Goal: Transaction & Acquisition: Book appointment/travel/reservation

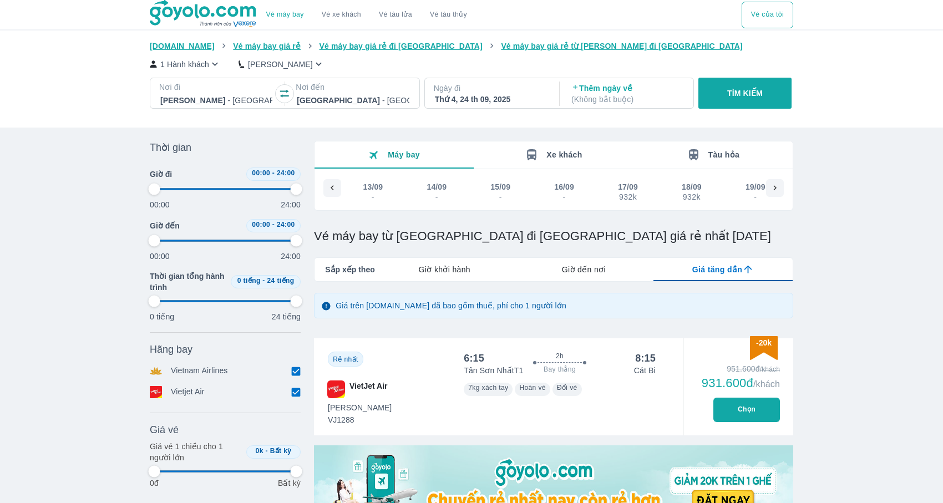
scroll to position [0, 404]
click at [211, 97] on div at bounding box center [216, 100] width 112 height 13
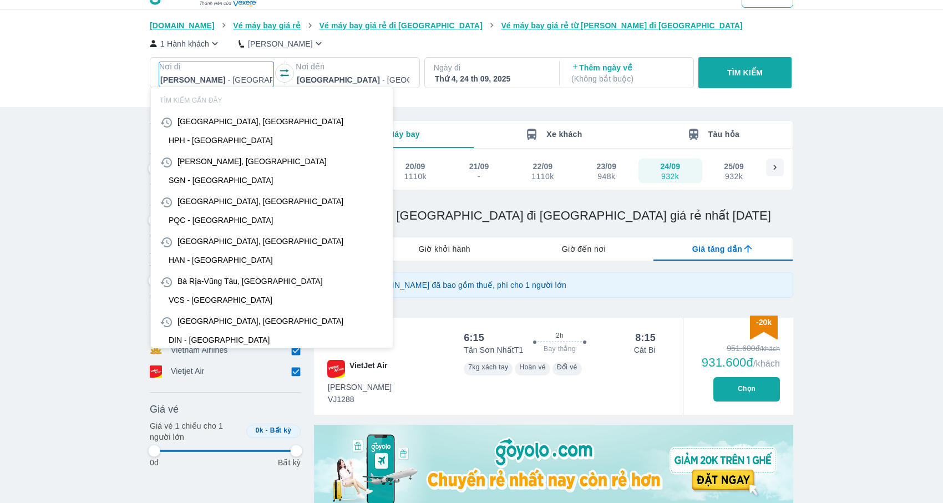
type input "t"
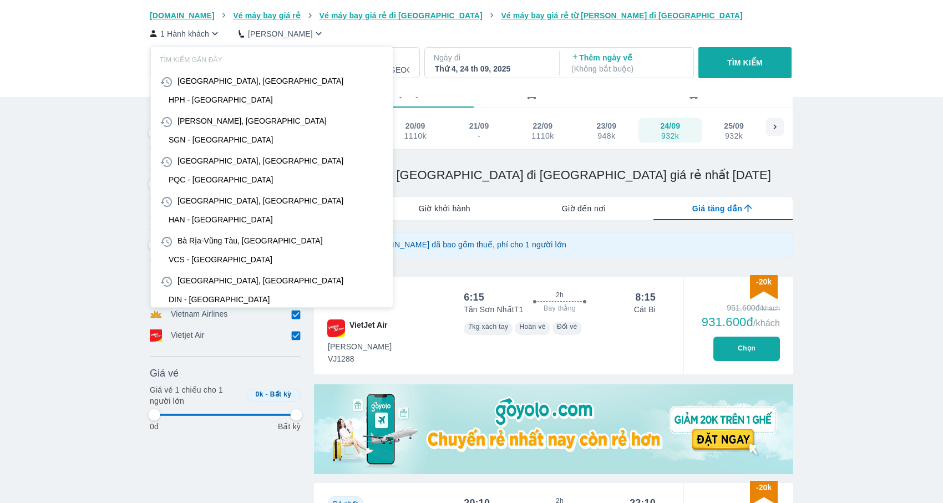
type input "97.9166666666667"
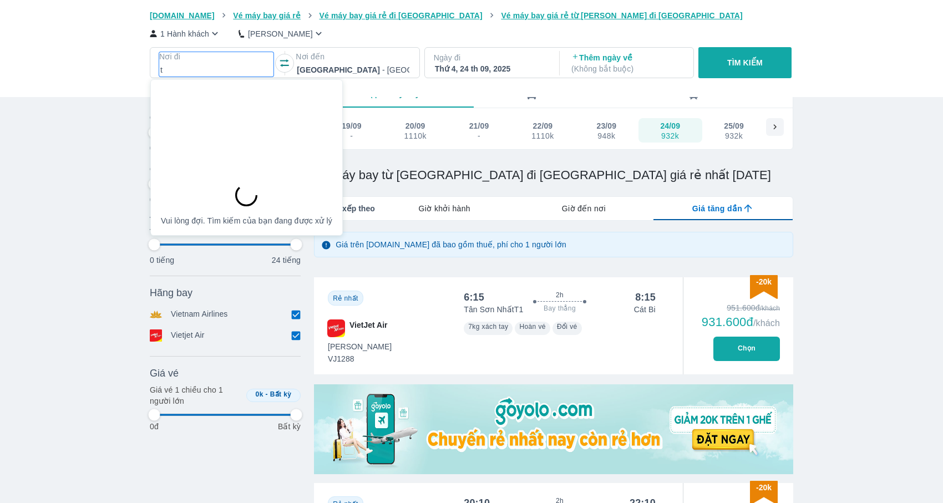
scroll to position [64, 0]
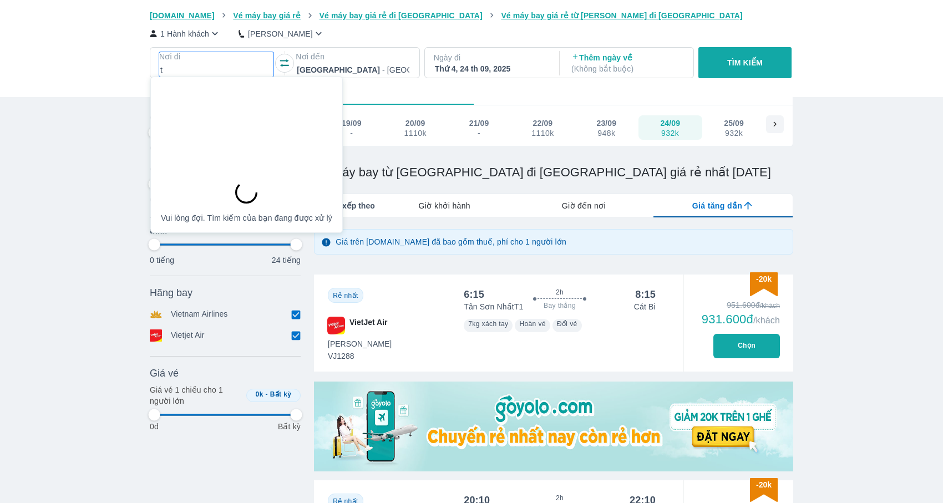
type input "th"
type input "97.9166666666667"
type input "thd"
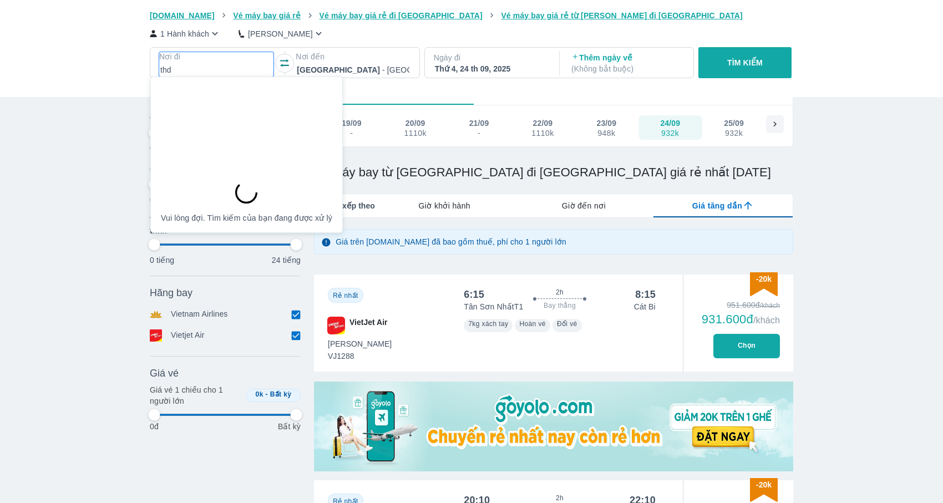
type input "97.9166666666667"
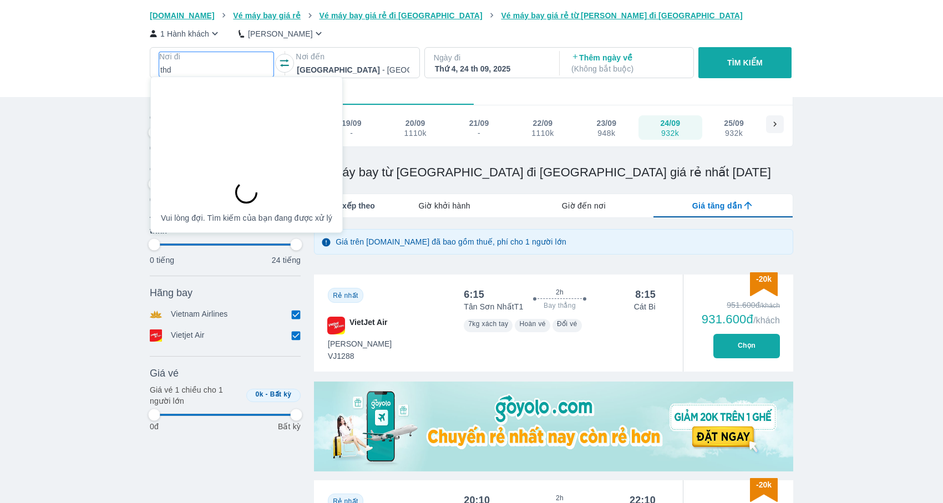
type input "97.9166666666667"
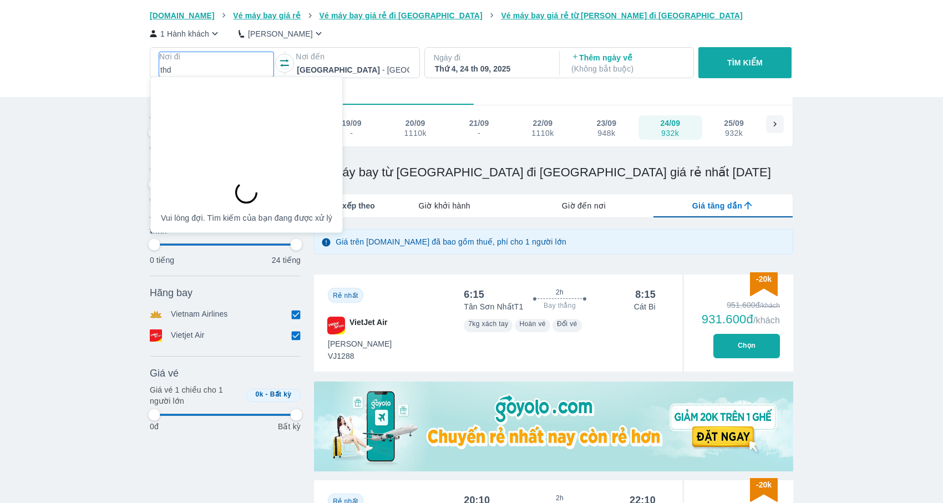
type input "97.9166666666667"
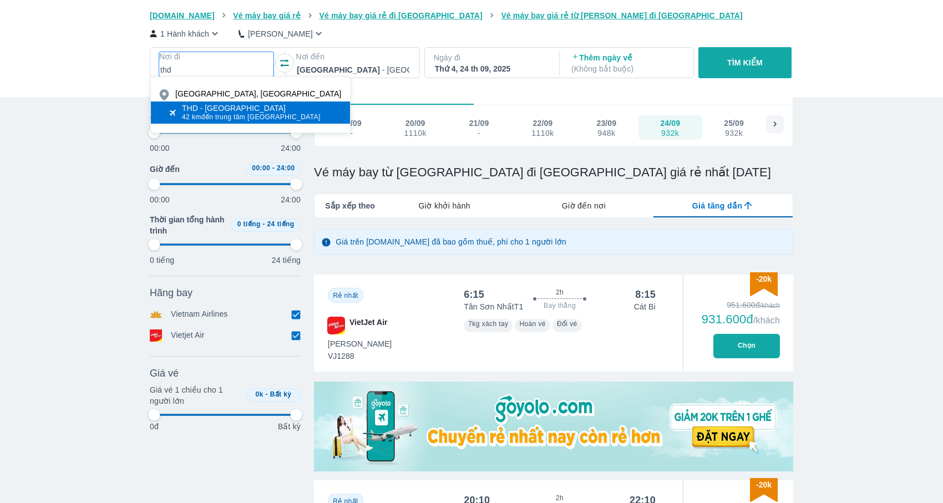
type input "thd"
click at [214, 108] on div "THD - [GEOGRAPHIC_DATA]" at bounding box center [251, 108] width 139 height 9
type input "97.9166666666667"
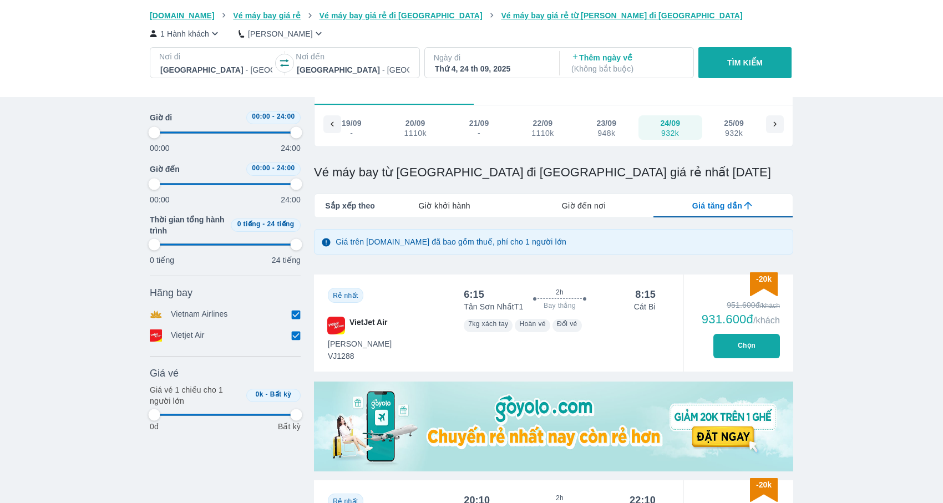
type input "97.9166666666667"
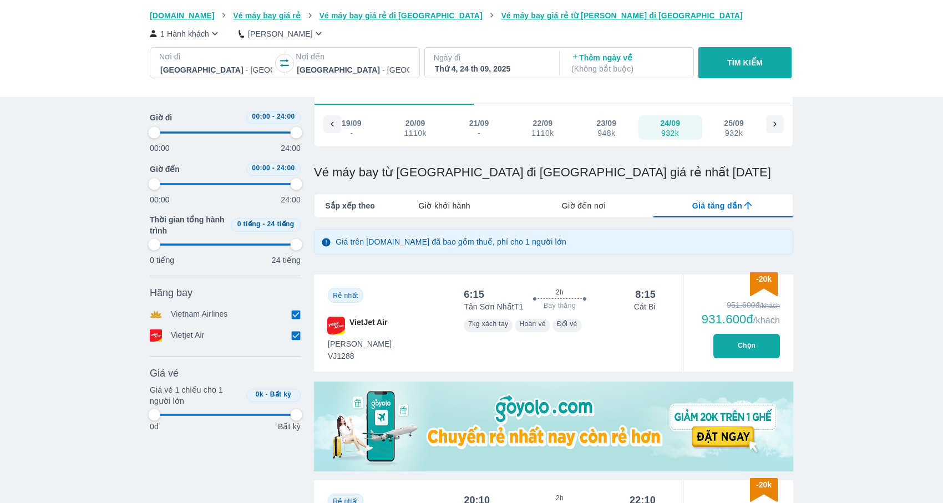
type input "97.9166666666667"
click at [365, 72] on div at bounding box center [353, 69] width 112 height 13
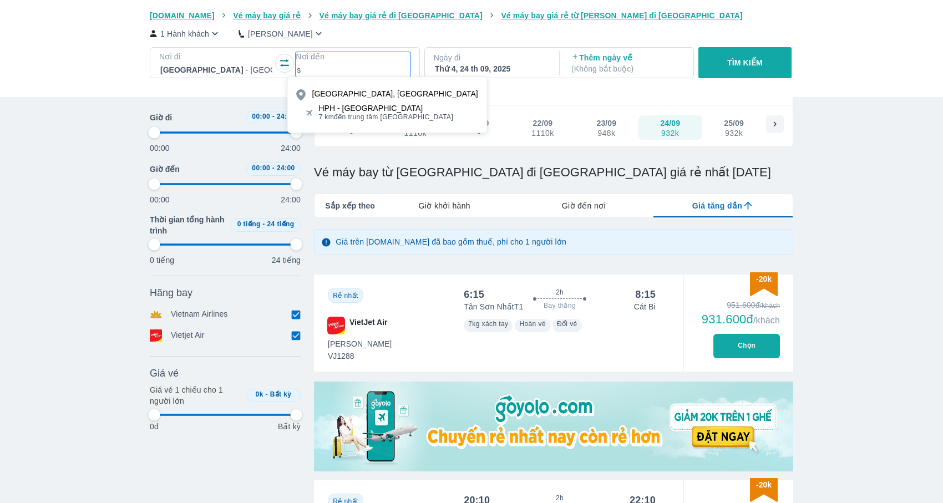
type input "s"
type input "97.9166666666667"
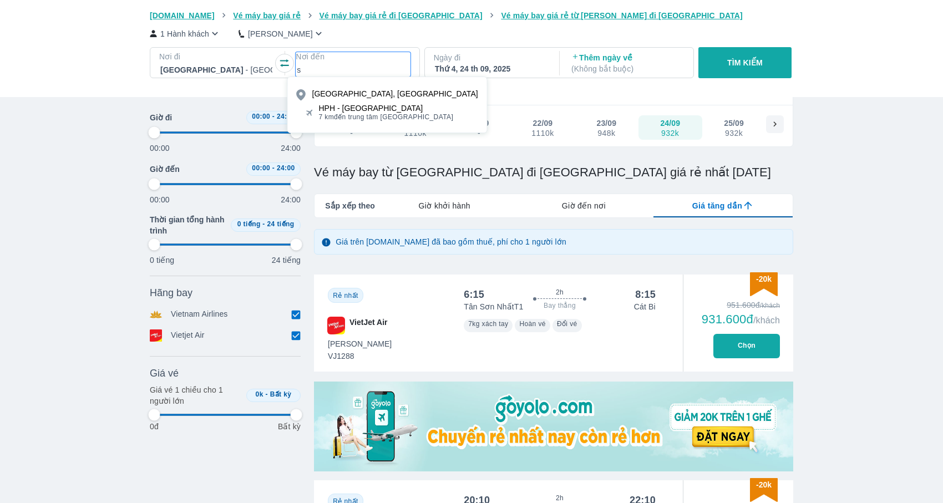
type input "97.9166666666667"
type input "sg"
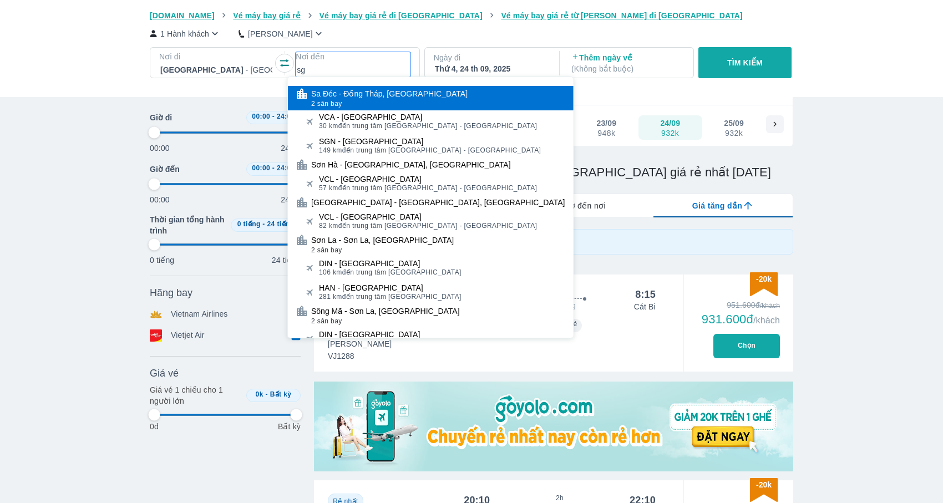
type input "97.9166666666667"
type input "sgn"
type input "97.9166666666667"
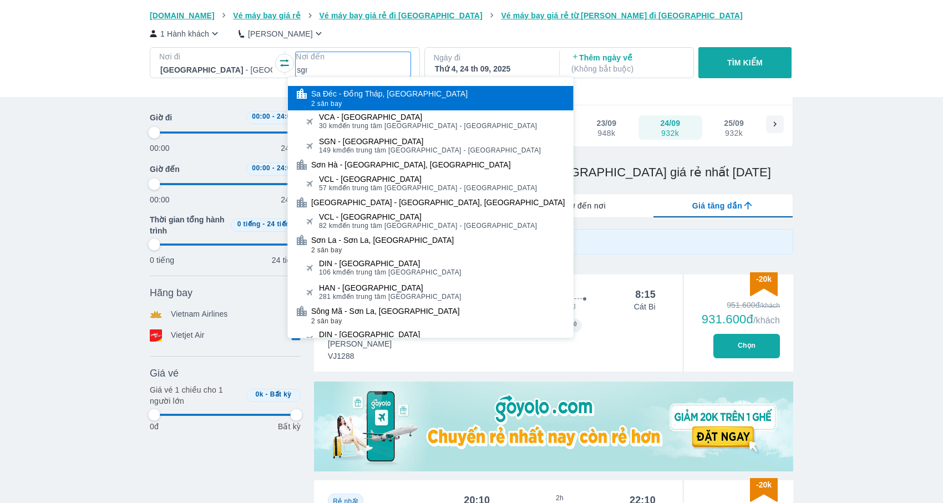
type input "97.9166666666667"
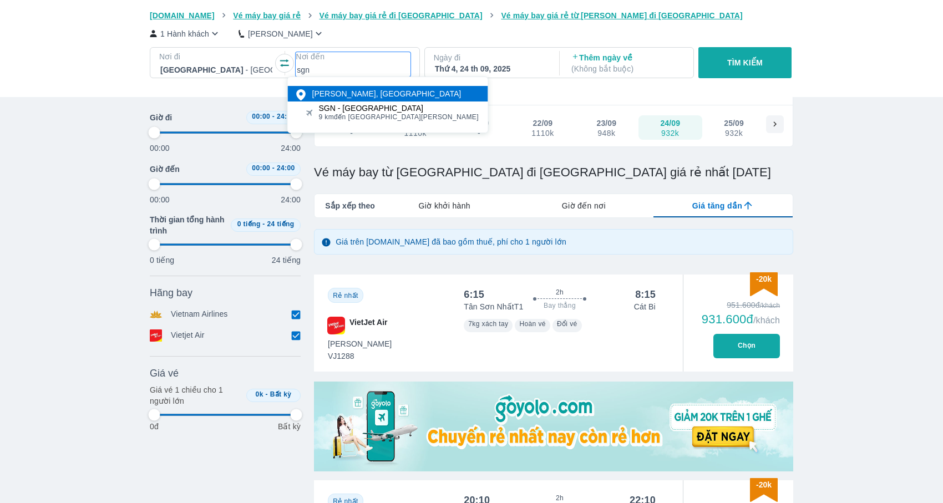
type input "97.9166666666667"
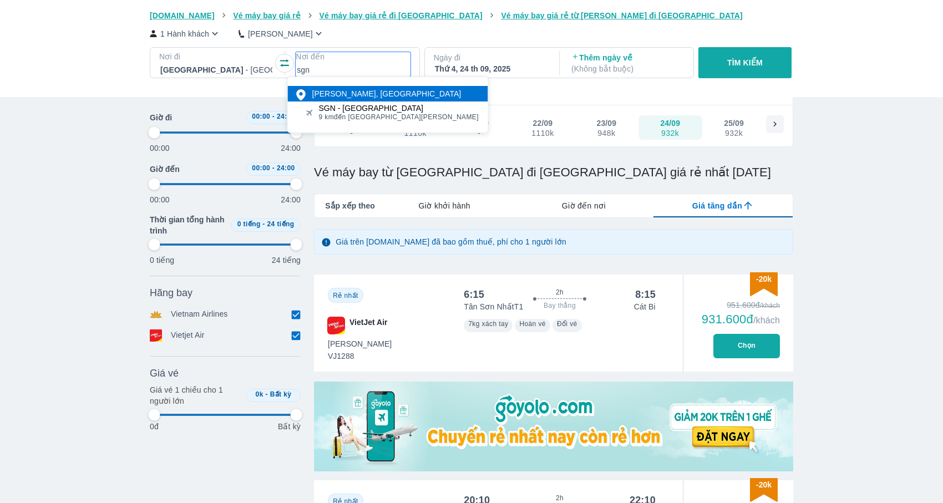
type input "97.9166666666667"
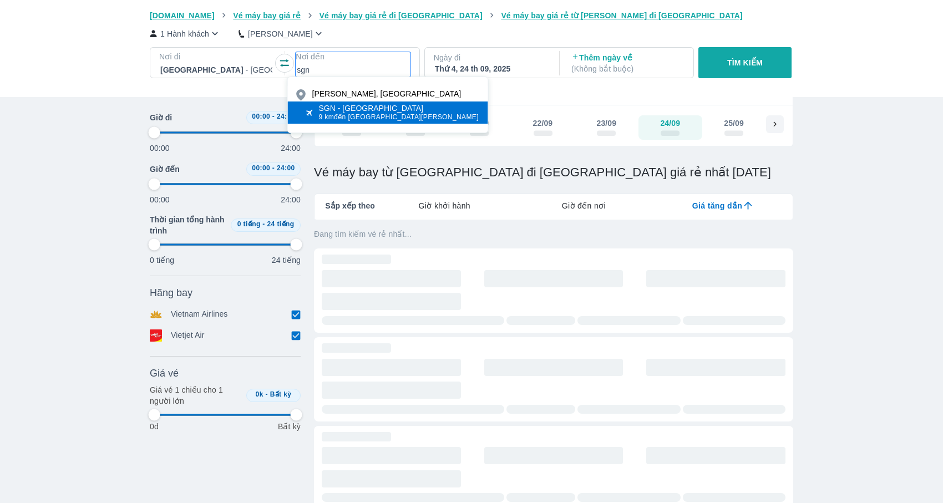
type input "sgn"
click at [365, 116] on span "9 km đến trung tâm [GEOGRAPHIC_DATA]" at bounding box center [399, 117] width 160 height 9
type input "97.9166666666667"
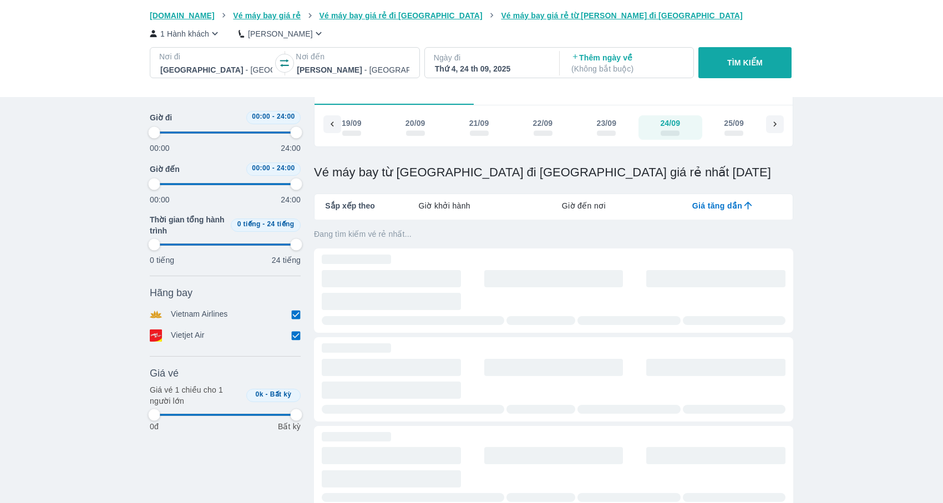
type input "97.9166666666667"
click at [513, 72] on div "Thứ 4, 24 th 09, 2025" at bounding box center [491, 68] width 112 height 11
type input "97.9166666666667"
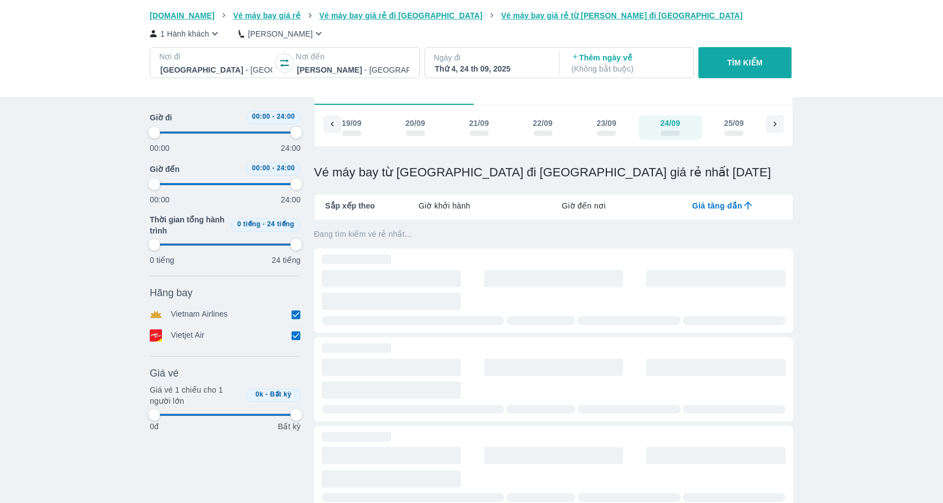
type input "97.9166666666667"
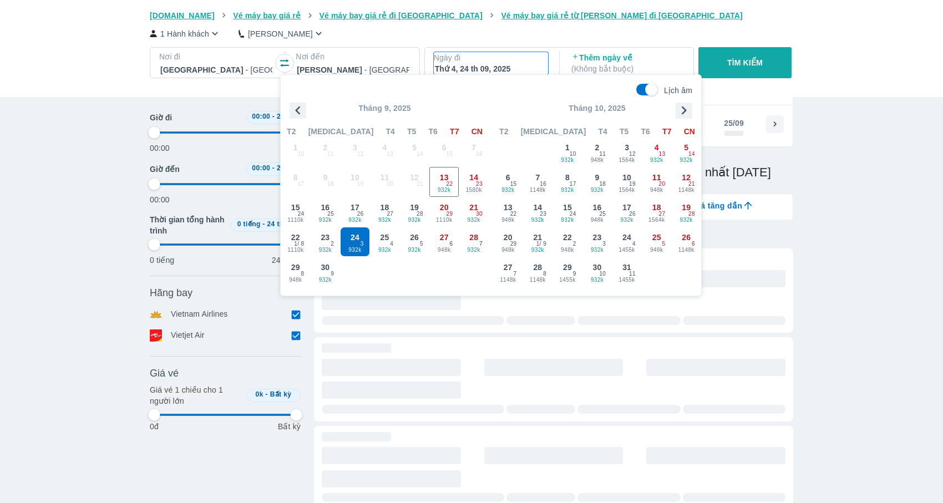
type input "97.9166666666667"
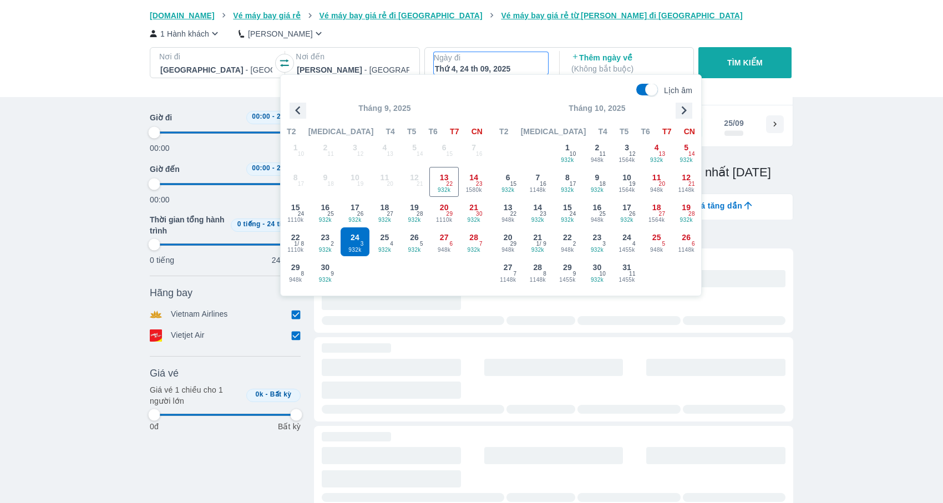
type input "97.9166666666667"
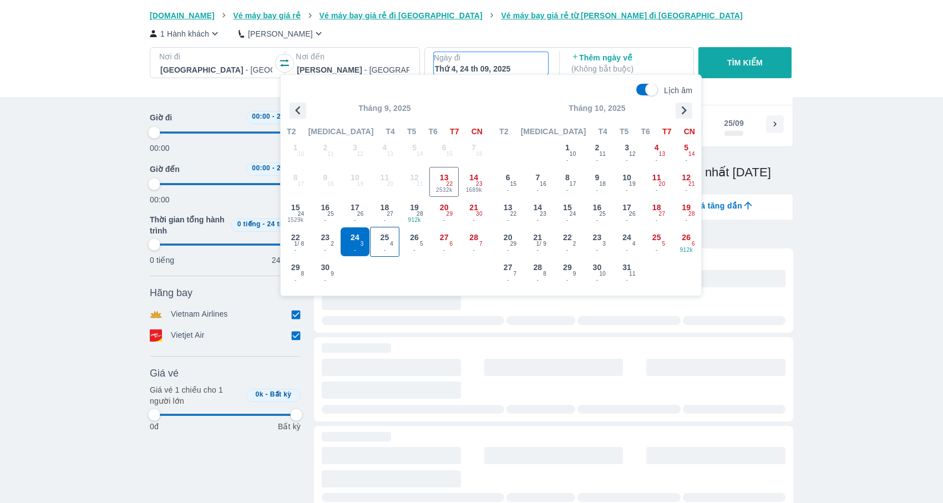
type input "97.9166666666667"
click at [302, 211] on span "24" at bounding box center [301, 214] width 7 height 9
type input "97.9166666666667"
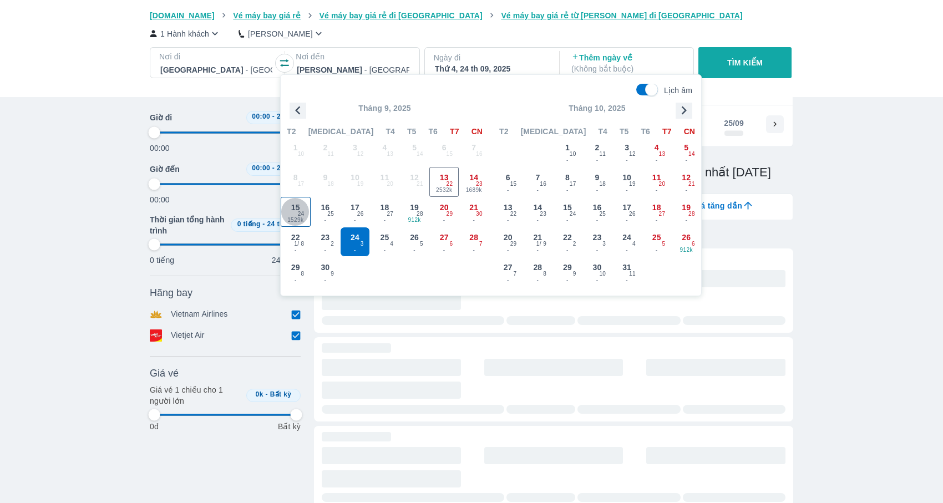
type input "97.9166666666667"
checkbox input "false"
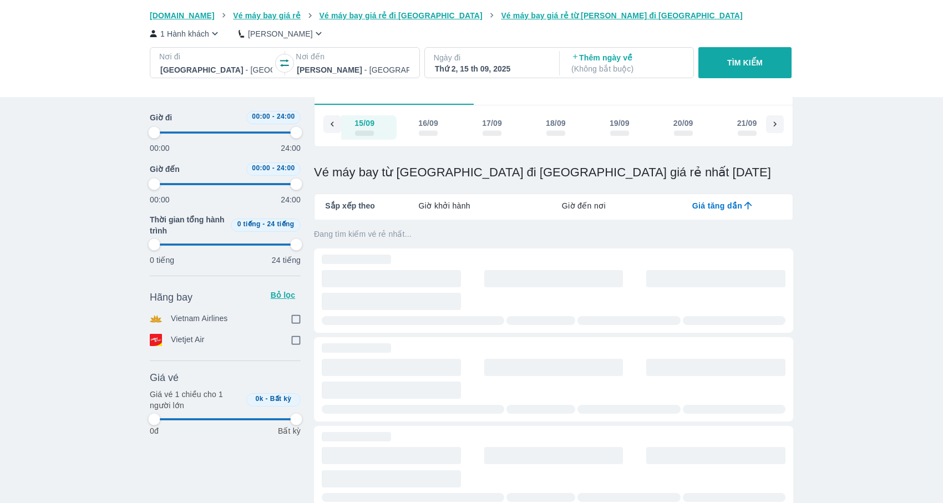
scroll to position [0, 128]
type input "97.9166666666667"
checkbox input "true"
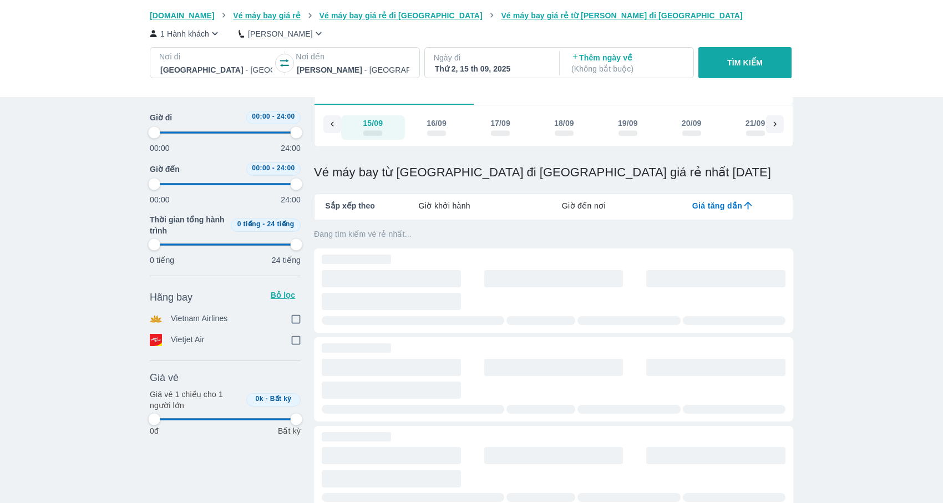
checkbox input "true"
type input "97.9166666666667"
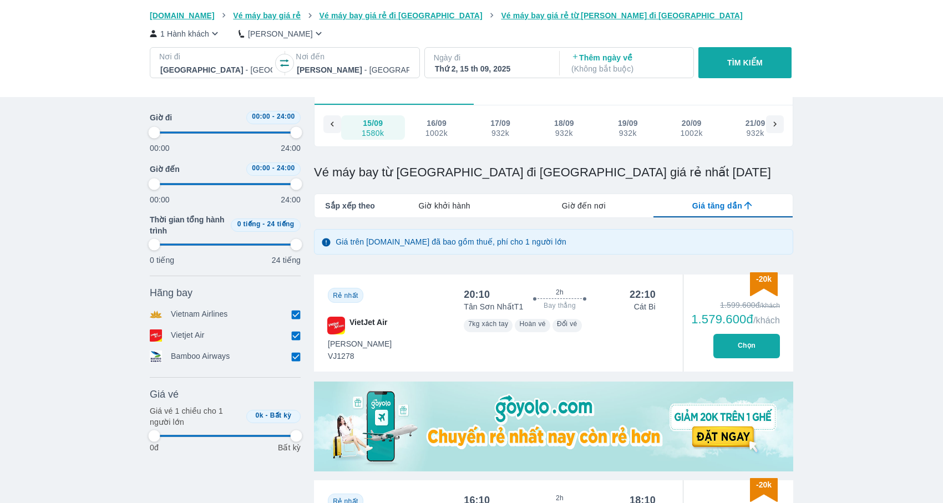
click at [726, 79] on div "Nơi đi [GEOGRAPHIC_DATA] - [GEOGRAPHIC_DATA] đến [GEOGRAPHIC_DATA] Ngày đi Thứ …" at bounding box center [474, 64] width 648 height 35
click at [747, 63] on p "TÌM KIẾM" at bounding box center [744, 62] width 35 height 11
type input "97.9166666666667"
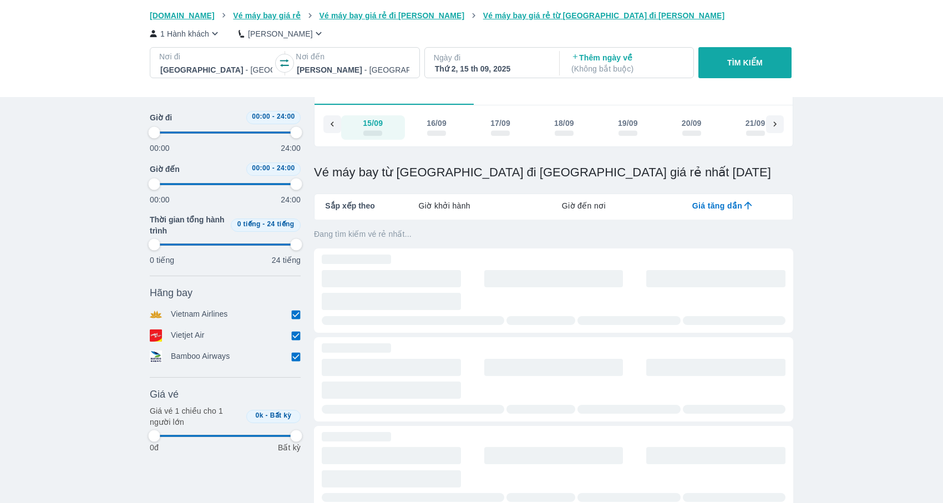
type input "97.9166666666667"
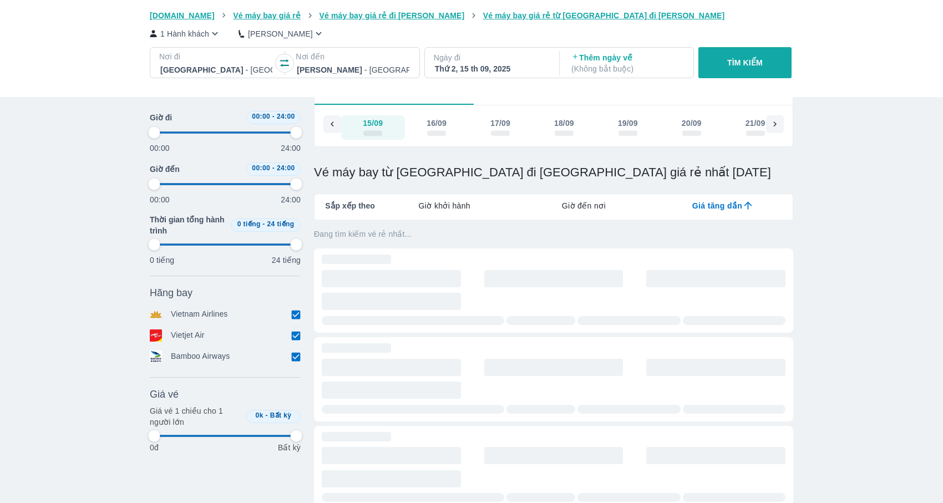
type input "97.9166666666667"
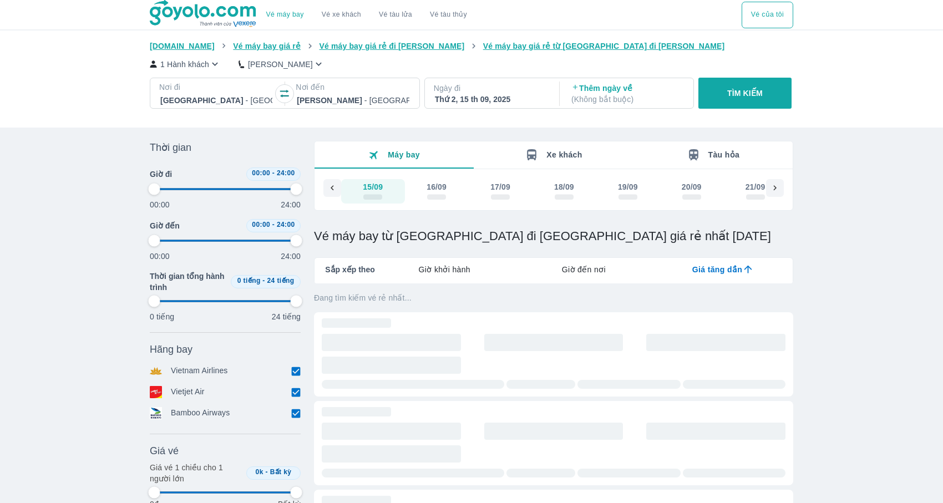
type input "97.9166666666667"
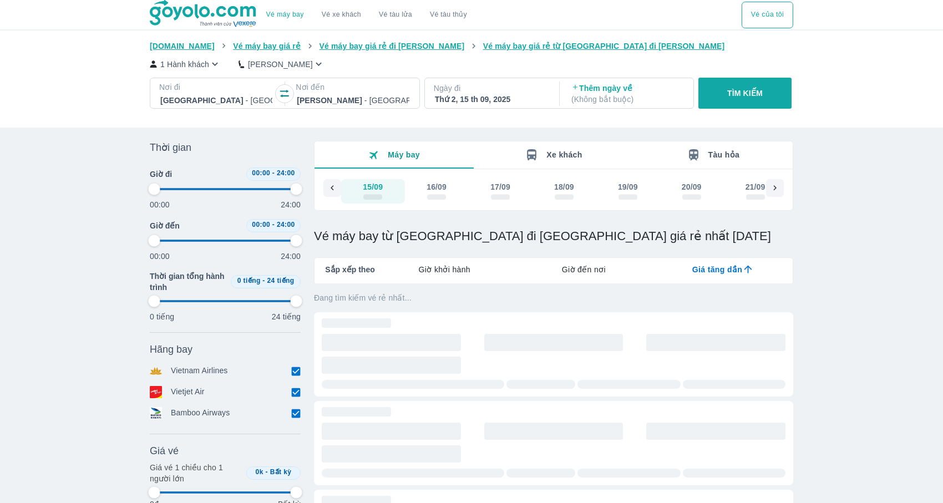
type input "97.9166666666667"
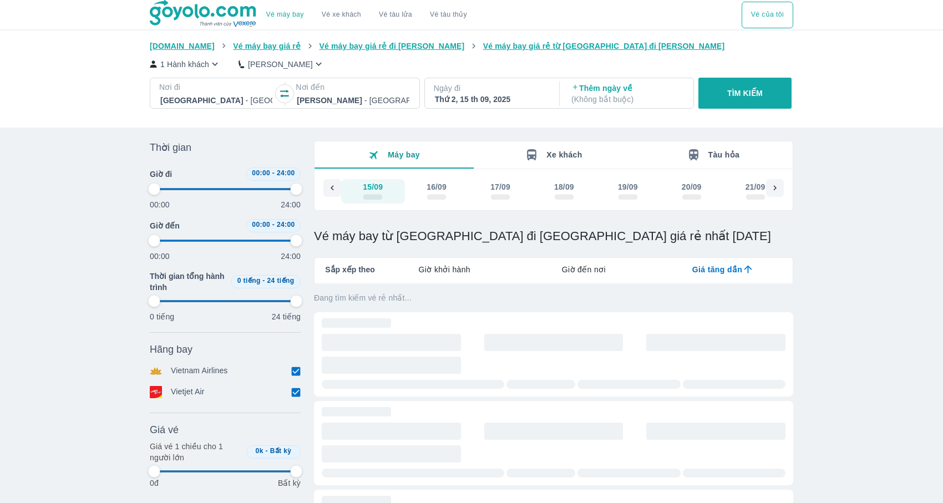
type input "97.9166666666667"
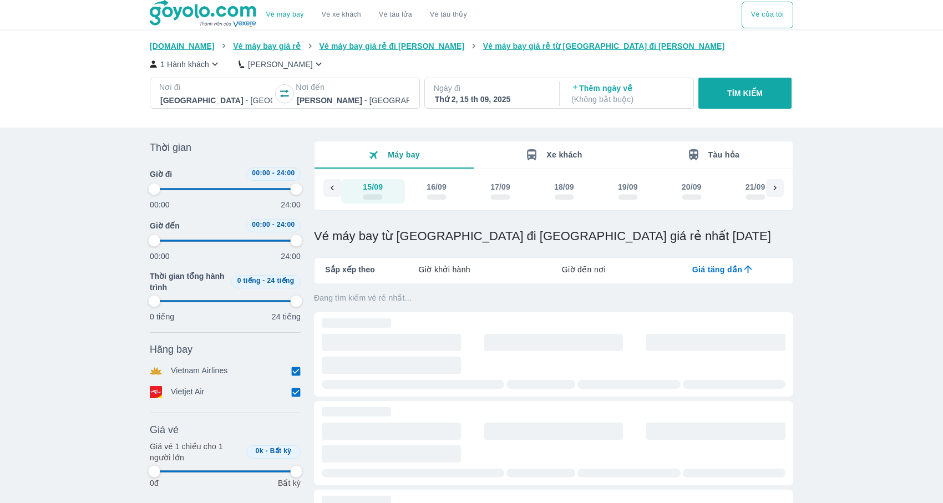
type input "97.9166666666667"
click at [392, 95] on div at bounding box center [353, 100] width 112 height 13
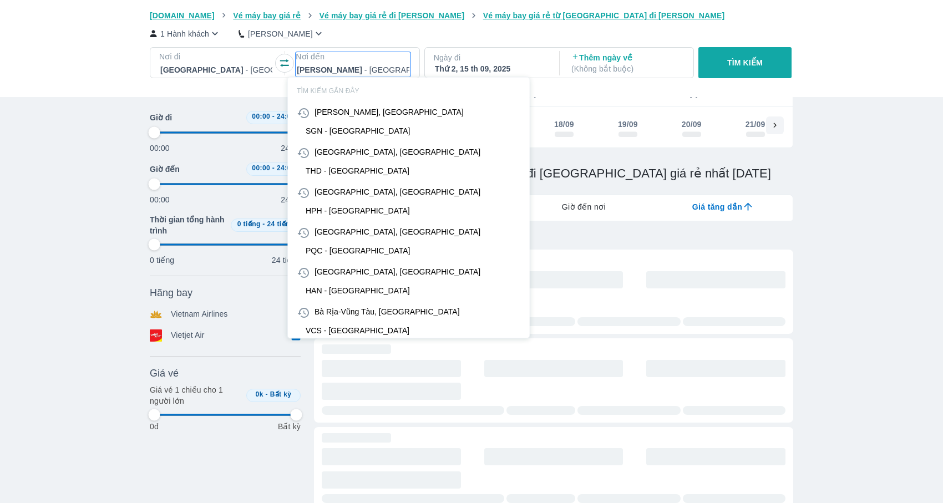
scroll to position [64, 0]
type input "b"
type input "97.9166666666667"
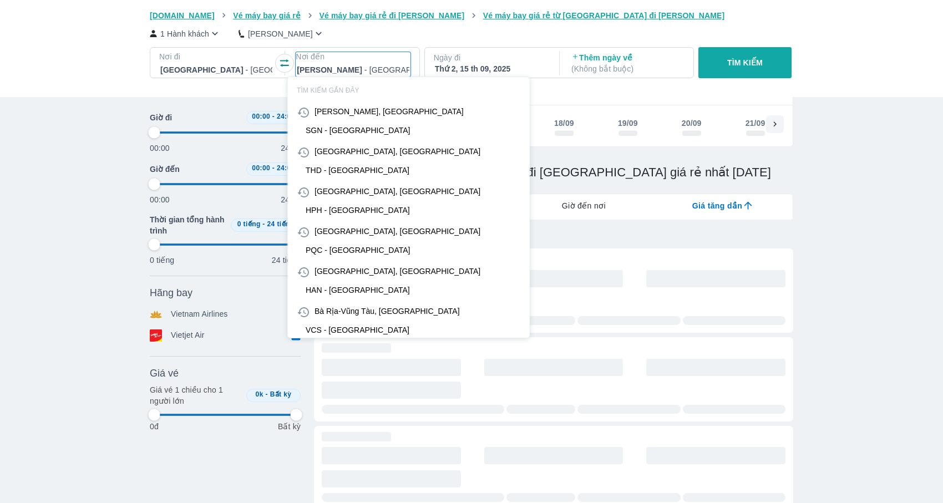
type input "97.9166666666667"
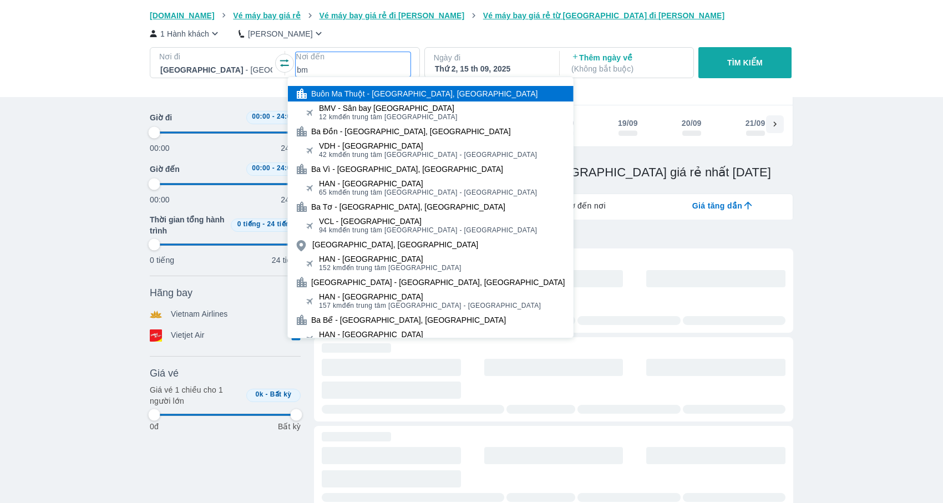
type input "bmv"
type input "97.9166666666667"
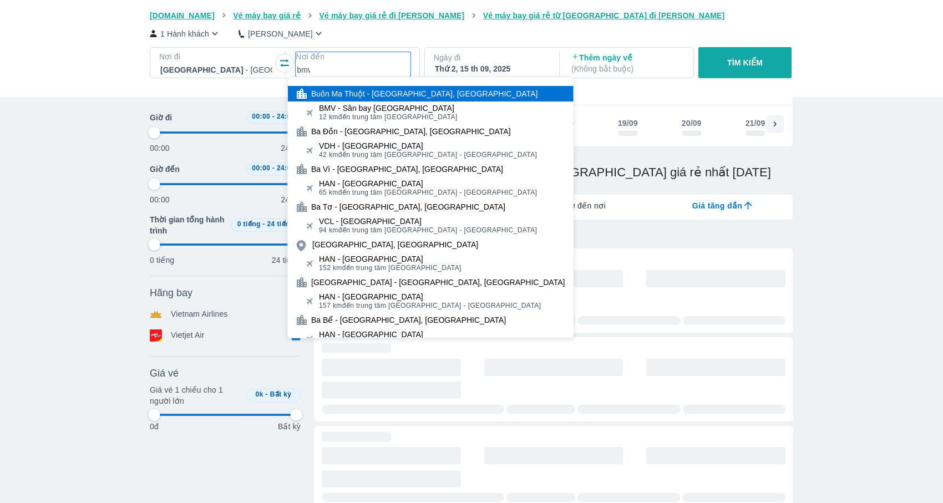
type input "97.9166666666667"
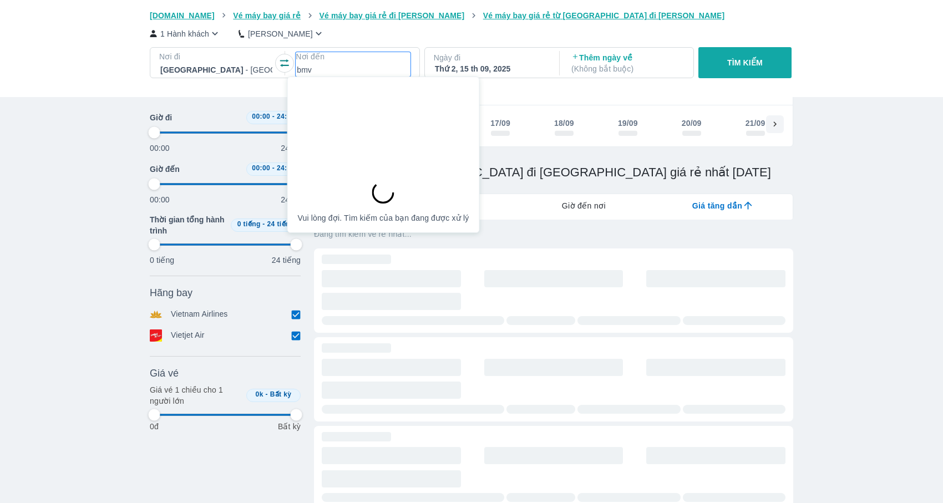
type input "97.9166666666667"
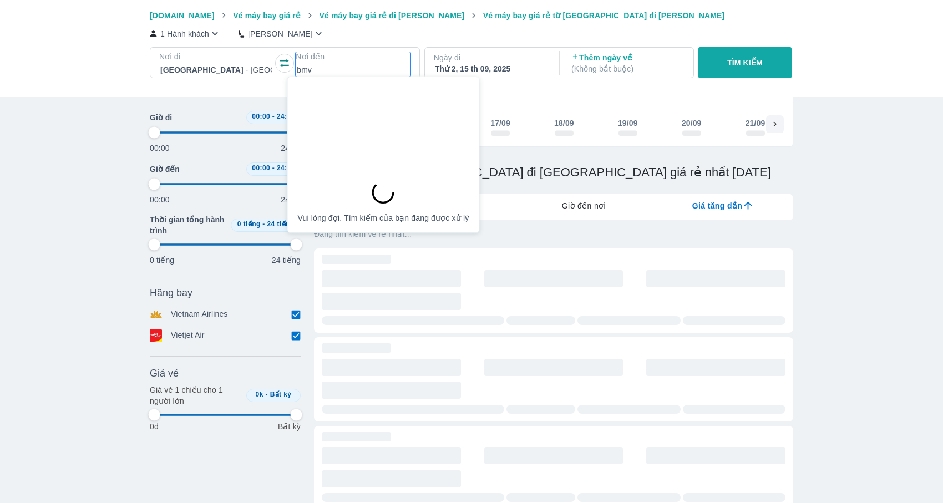
type input "97.9166666666667"
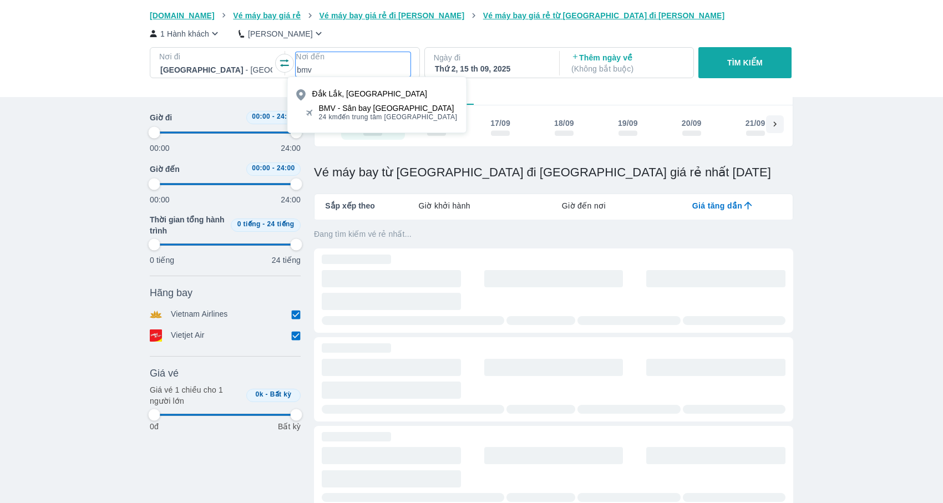
type input "97.9166666666667"
type input "bmv"
click at [406, 116] on span "24 km đến trung tâm [GEOGRAPHIC_DATA]" at bounding box center [388, 117] width 139 height 9
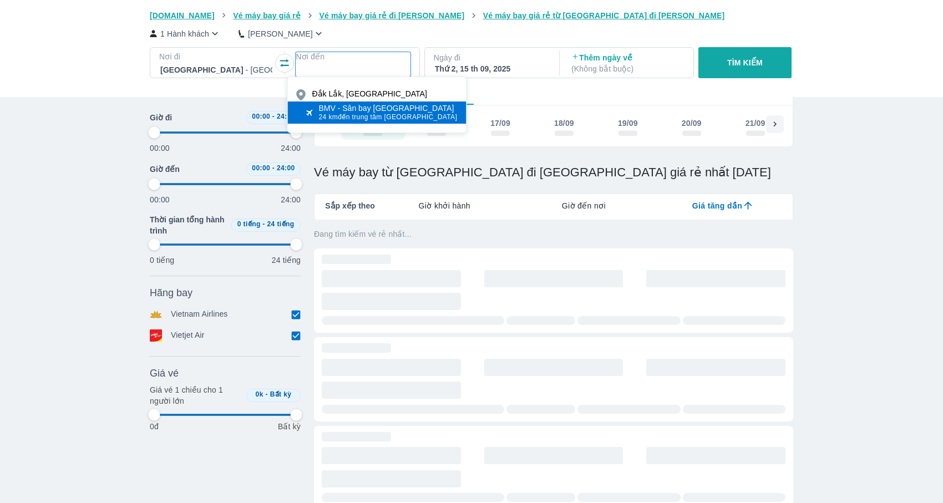
type input "97.9166666666667"
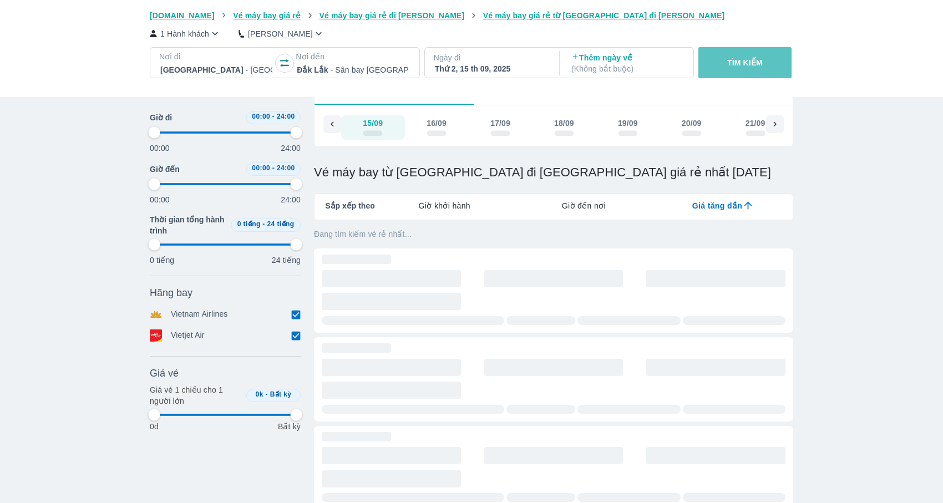
click at [735, 66] on p "TÌM KIẾM" at bounding box center [744, 62] width 35 height 11
type input "97.9166666666667"
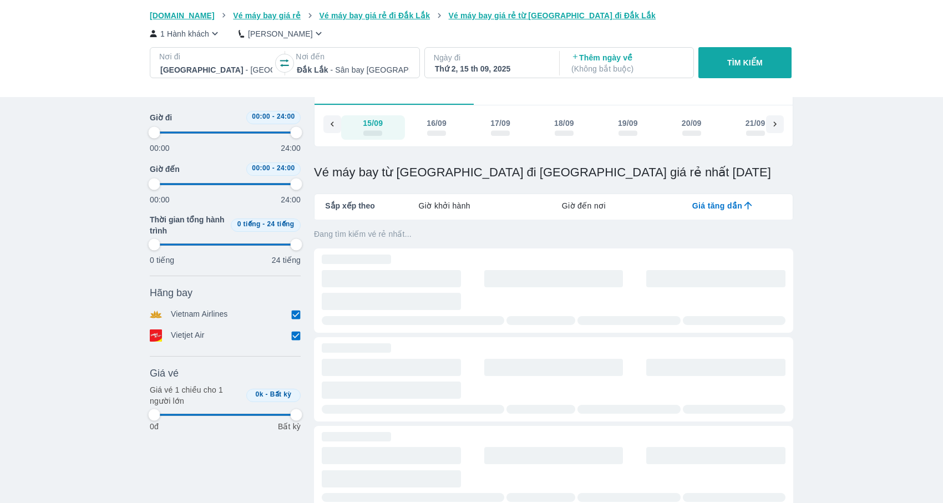
type input "97.9166666666667"
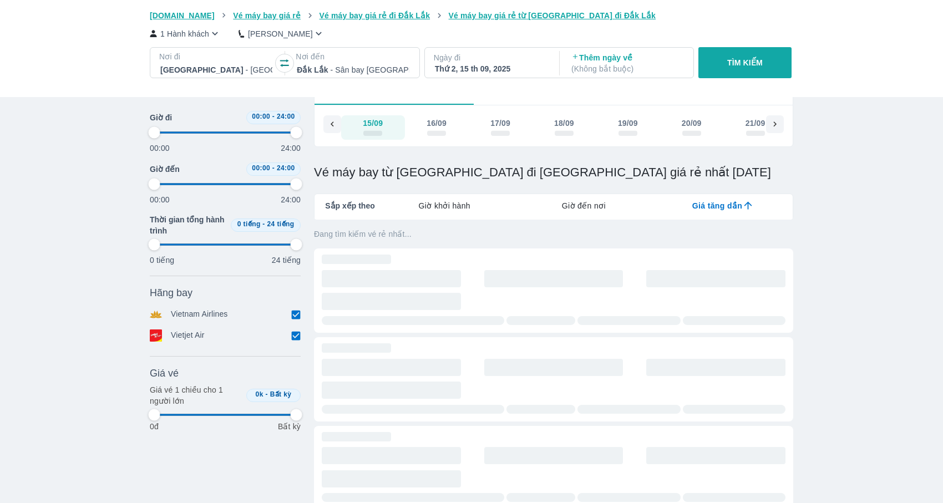
type input "97.9166666666667"
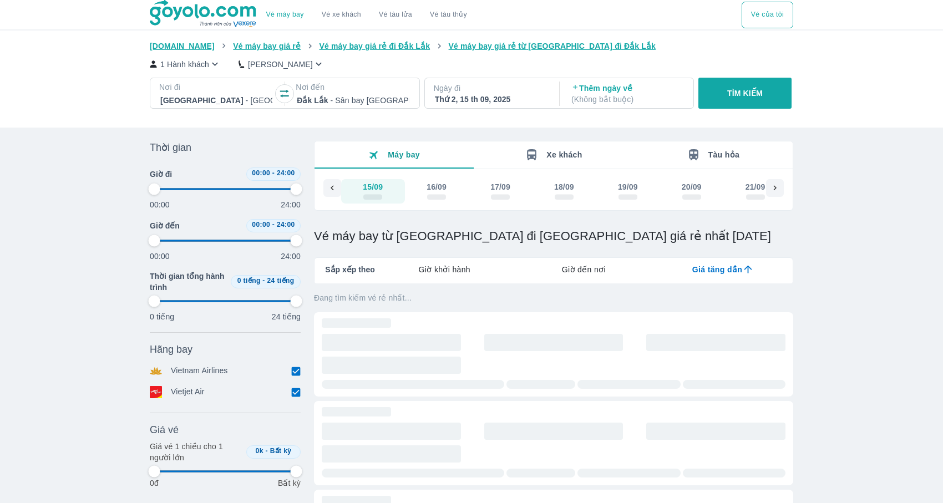
type input "97.9166666666667"
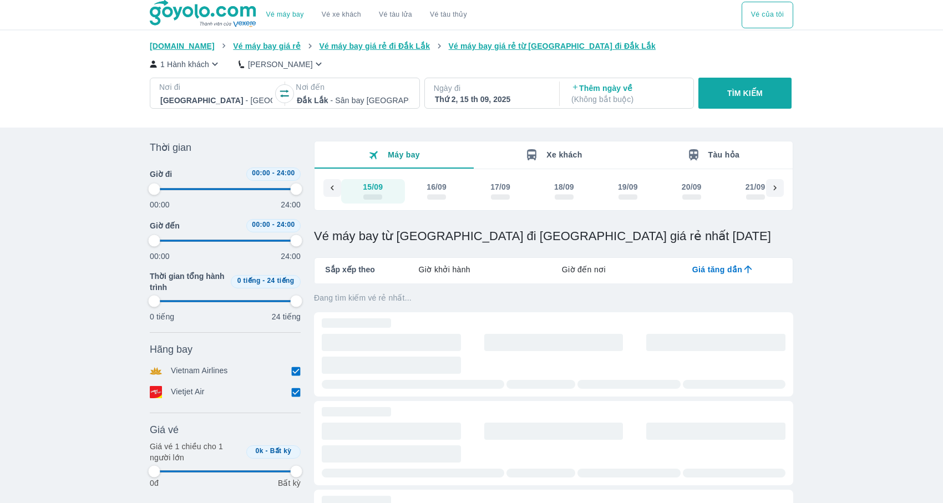
type input "97.9166666666667"
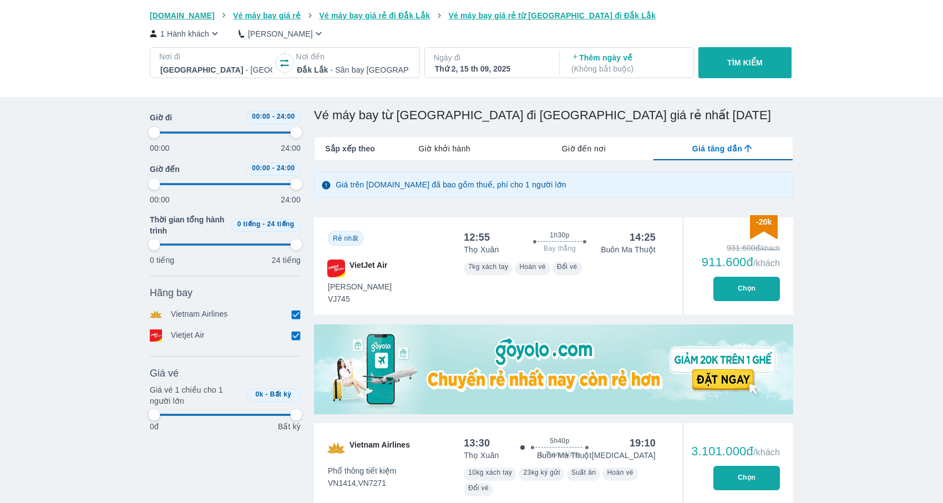
type input "97.9166666666667"
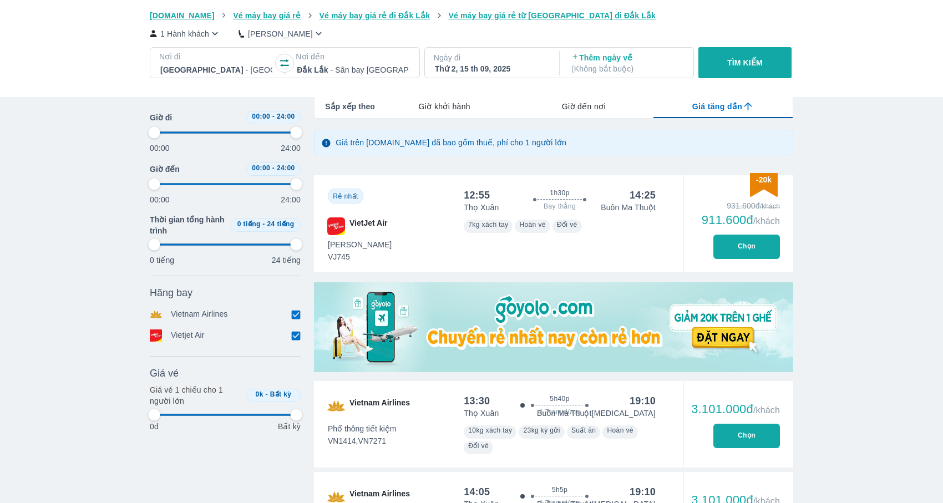
type input "97.9166666666667"
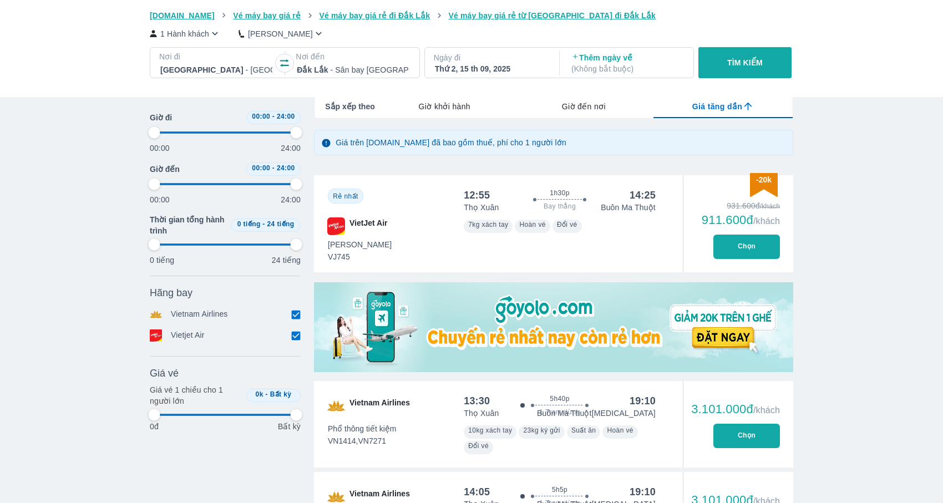
type input "97.9166666666667"
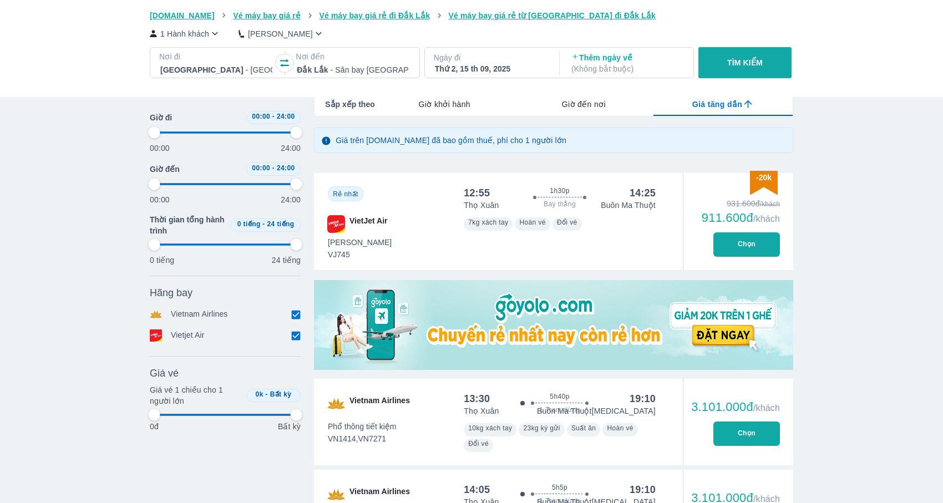
type input "97.9166666666667"
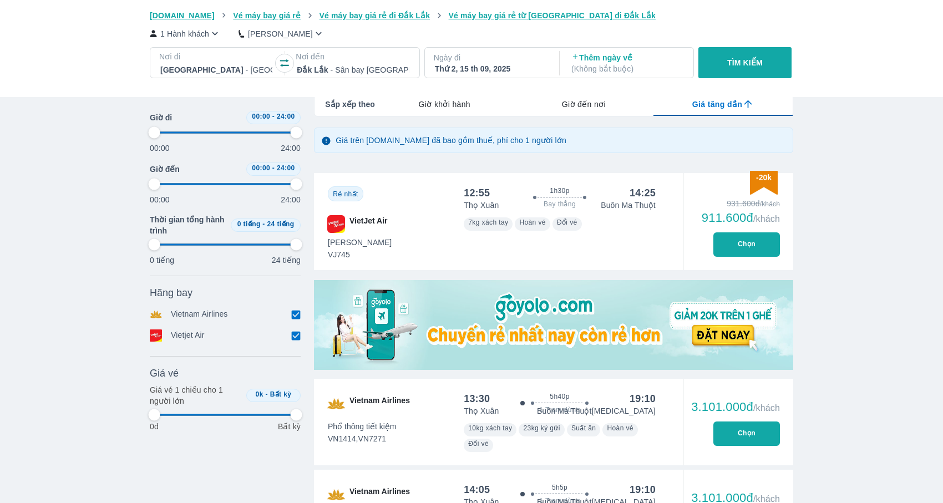
type input "97.9166666666667"
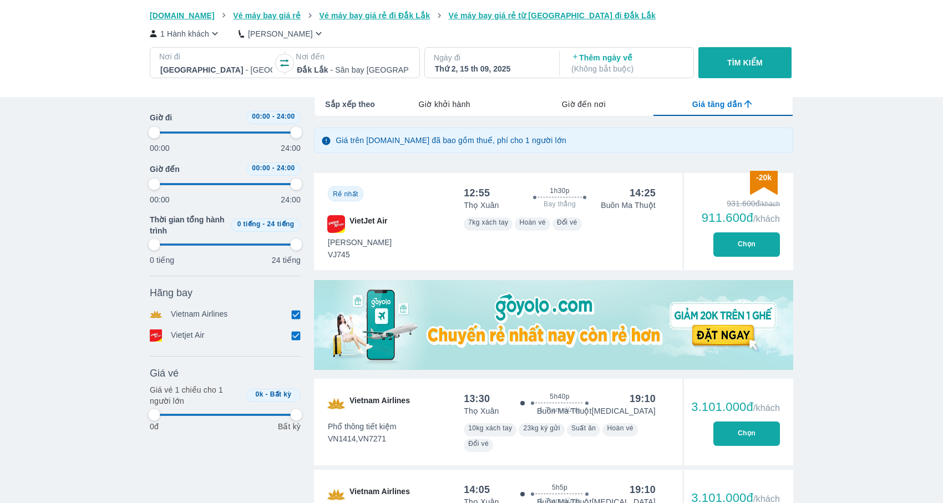
type input "97.9166666666667"
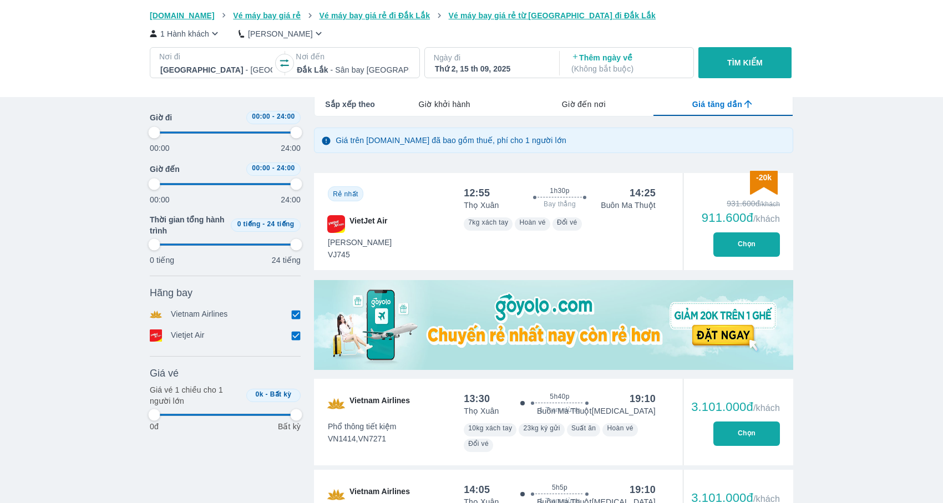
type input "97.9166666666667"
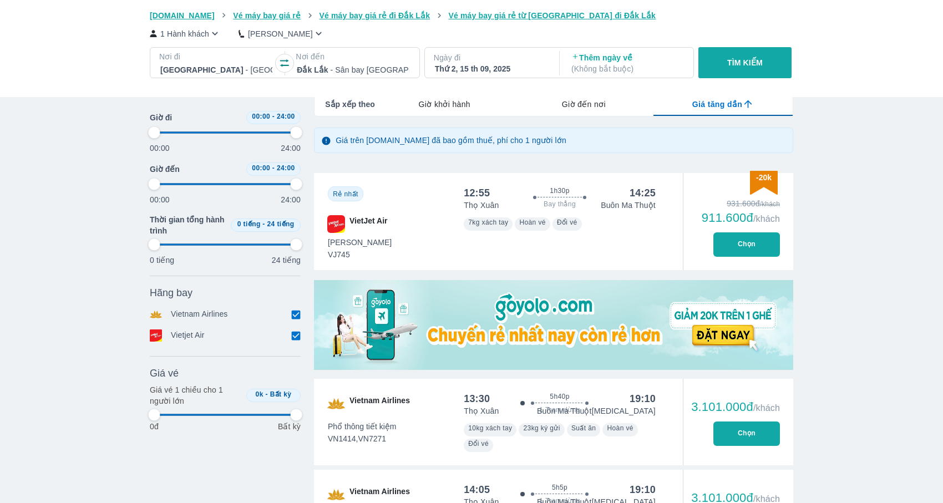
type input "97.9166666666667"
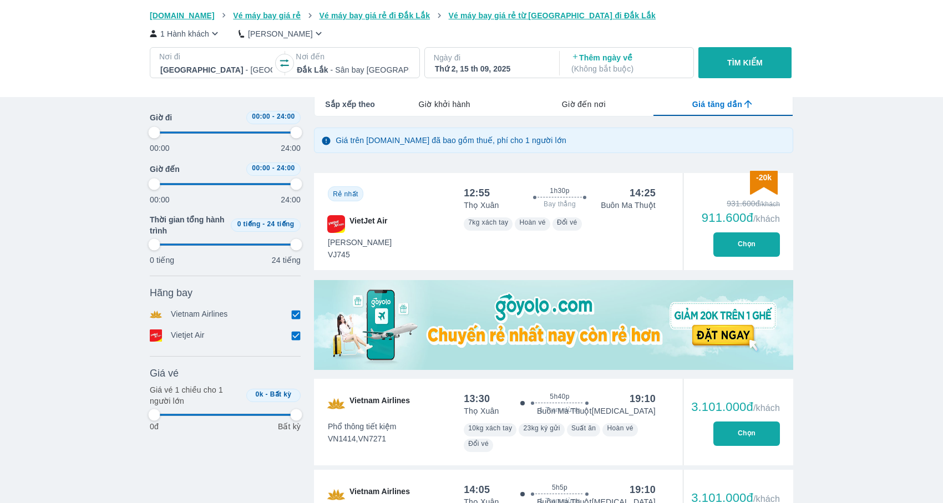
type input "97.9166666666667"
